Goal: Information Seeking & Learning: Check status

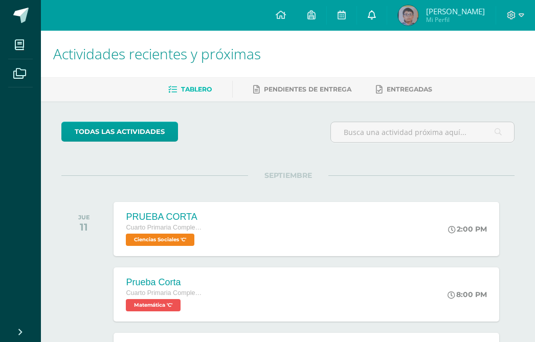
click at [376, 11] on link at bounding box center [372, 15] width 30 height 31
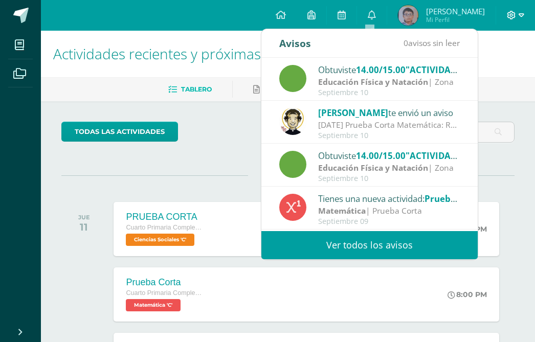
click at [516, 17] on span at bounding box center [515, 15] width 17 height 11
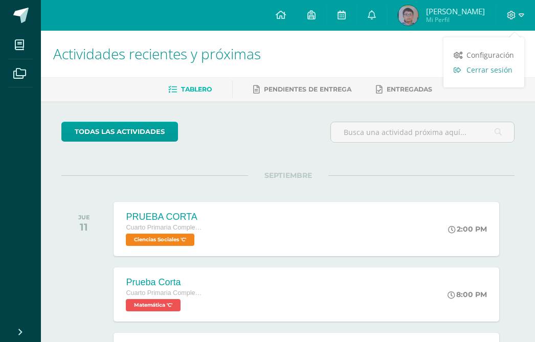
click at [495, 72] on span "Cerrar sesión" at bounding box center [490, 70] width 46 height 10
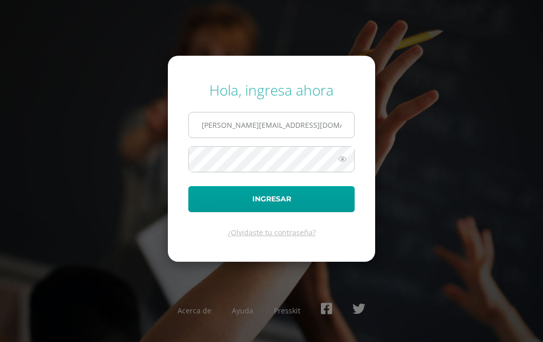
click at [299, 118] on input "s.chavarria.1cdb@gmail.com" at bounding box center [271, 125] width 165 height 25
type input "e.chavarria.5bdb@gmail.com"
click at [274, 185] on form "Hola, ingresa ahora e.chavarria.5bdb@gmail.com Ingresar ¿Olvidaste tu contraseñ…" at bounding box center [271, 159] width 207 height 206
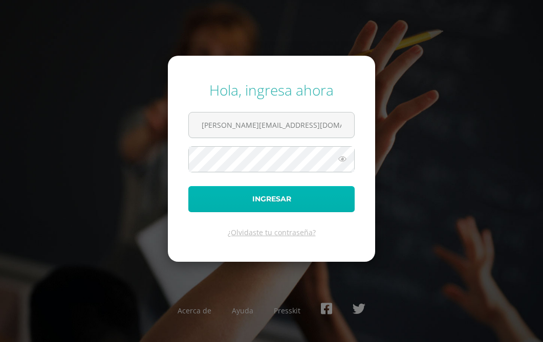
click at [272, 196] on button "Ingresar" at bounding box center [271, 199] width 166 height 26
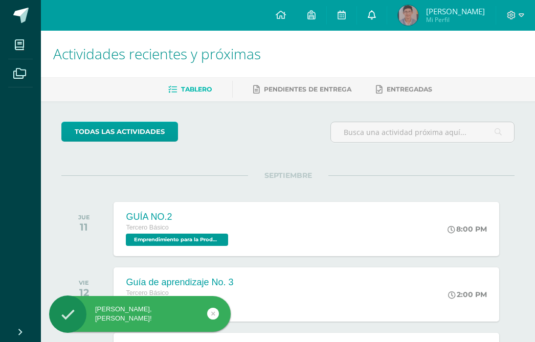
click at [387, 14] on link at bounding box center [372, 15] width 30 height 31
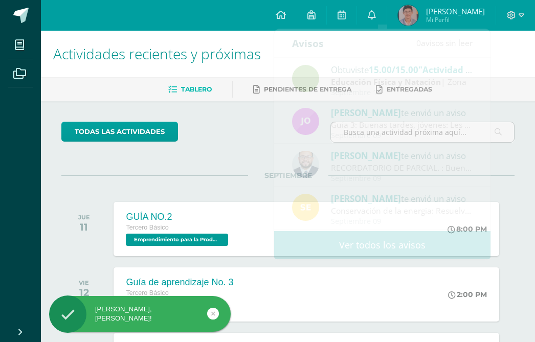
click at [437, 11] on span "[PERSON_NAME]" at bounding box center [455, 11] width 59 height 10
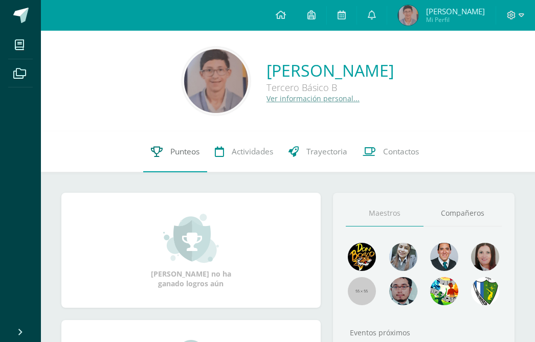
click at [181, 151] on span "Punteos" at bounding box center [184, 151] width 29 height 11
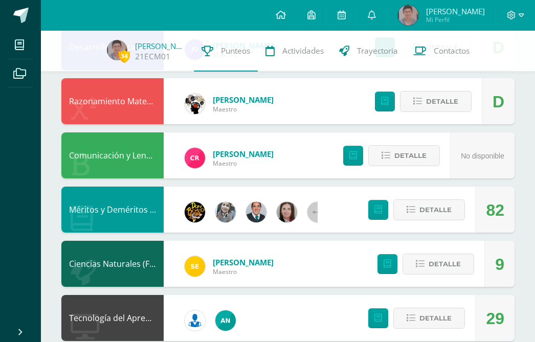
scroll to position [644, 0]
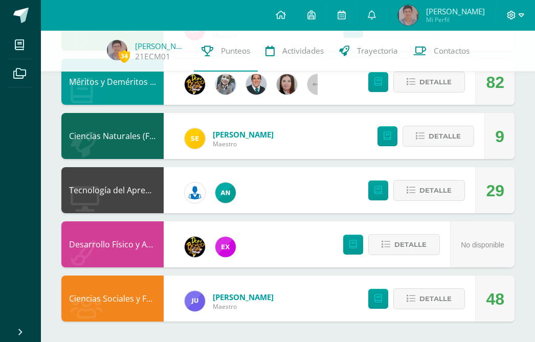
click at [520, 17] on icon at bounding box center [522, 15] width 6 height 9
click at [499, 72] on span "Cerrar sesión" at bounding box center [490, 70] width 46 height 10
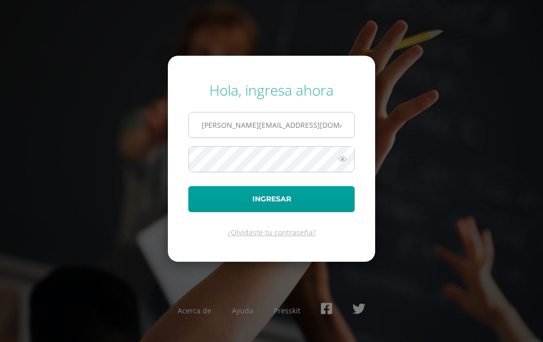
click at [259, 128] on input "[PERSON_NAME][EMAIL_ADDRESS][DOMAIN_NAME]" at bounding box center [271, 125] width 165 height 25
type input "[PERSON_NAME][EMAIL_ADDRESS][DOMAIN_NAME]"
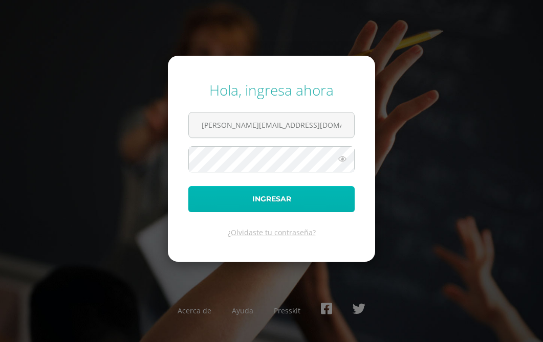
click at [269, 204] on button "Ingresar" at bounding box center [271, 199] width 166 height 26
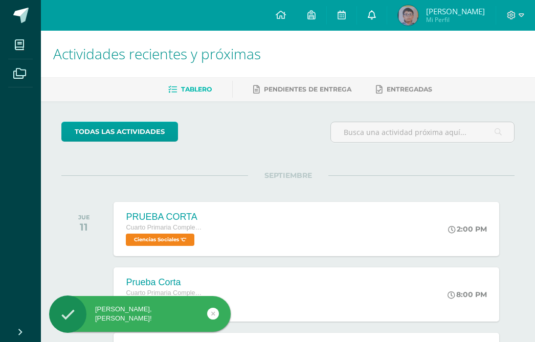
click at [381, 15] on link at bounding box center [372, 15] width 30 height 31
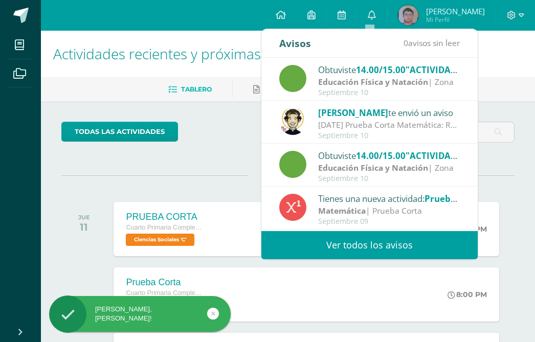
click at [423, 13] on span "[PERSON_NAME] Mi Perfil" at bounding box center [441, 15] width 91 height 20
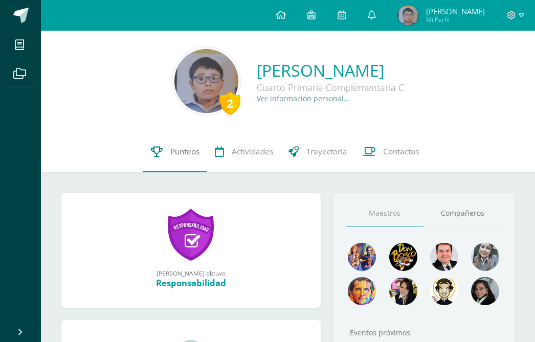
click at [182, 151] on span "Punteos" at bounding box center [184, 151] width 29 height 11
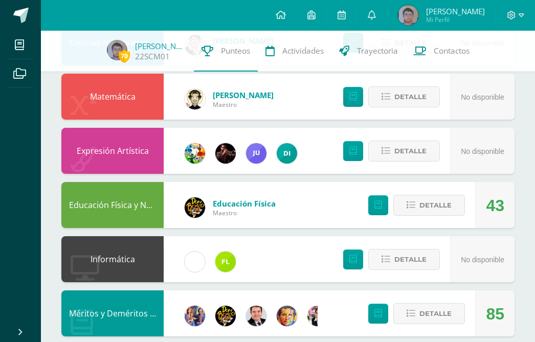
scroll to position [614, 0]
